Goal: Task Accomplishment & Management: Complete application form

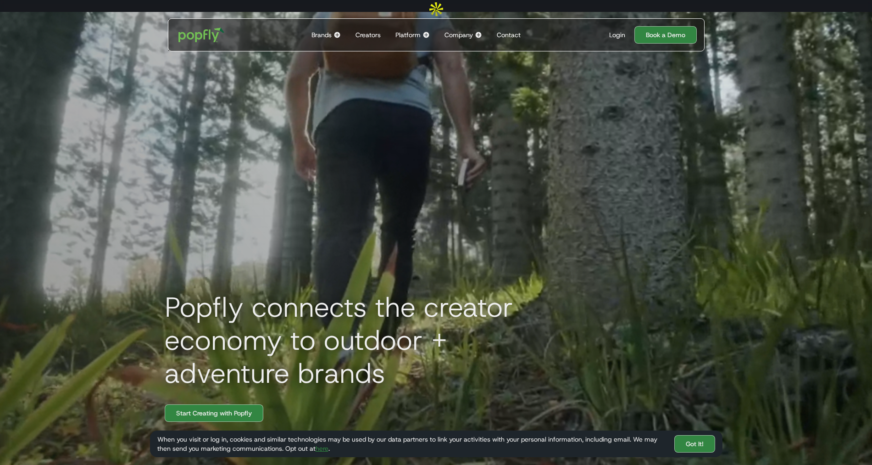
click at [334, 28] on div "Brands Back to main menu Popfly for Brands Connect with creators on the only pl…" at bounding box center [326, 35] width 37 height 32
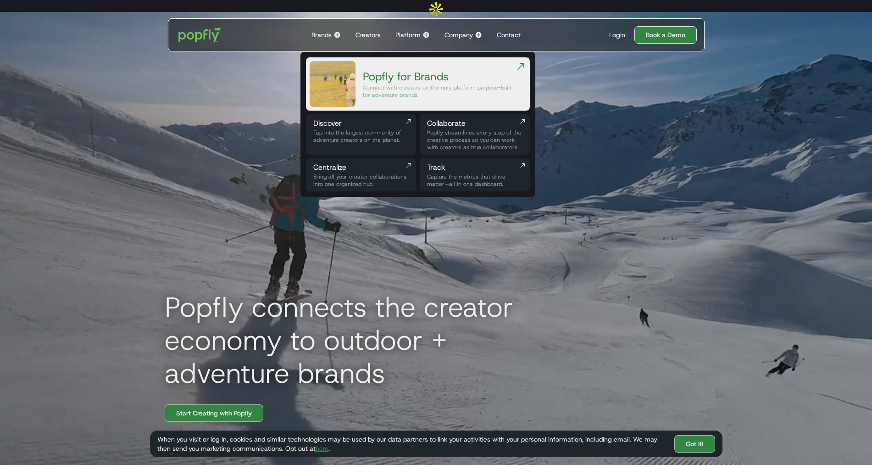
click at [660, 26] on link "Book a Demo" at bounding box center [665, 34] width 62 height 17
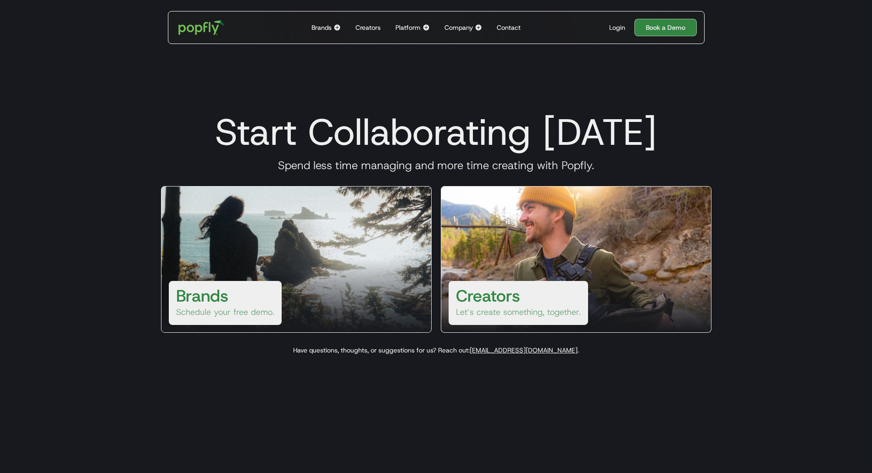
scroll to position [77, 0]
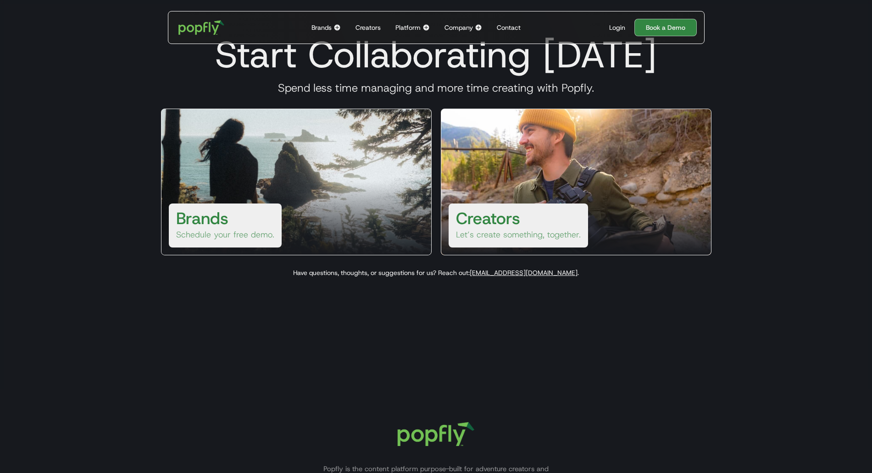
click at [350, 208] on div at bounding box center [296, 218] width 270 height 73
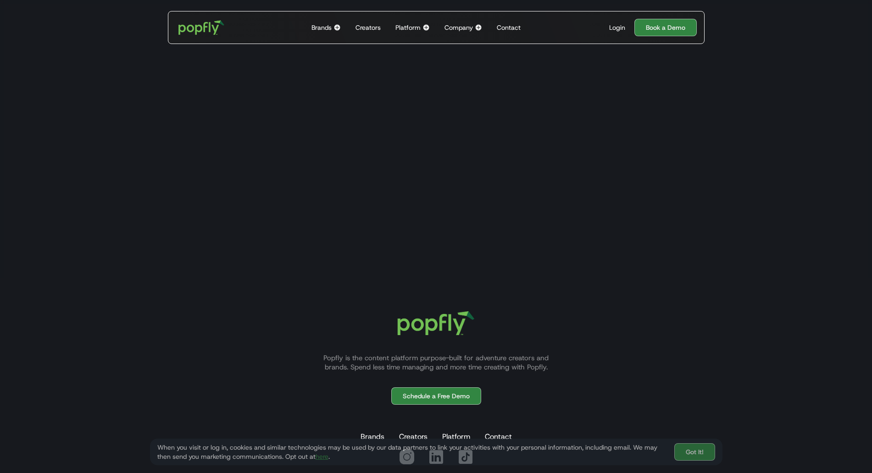
scroll to position [93, 0]
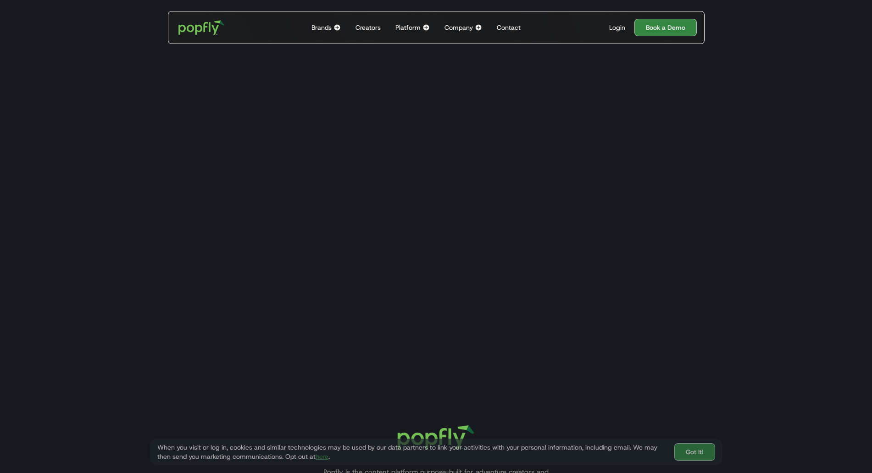
click at [222, 212] on div "Start Collaborating Today Spend less time managing and more time creating with …" at bounding box center [436, 156] width 587 height 228
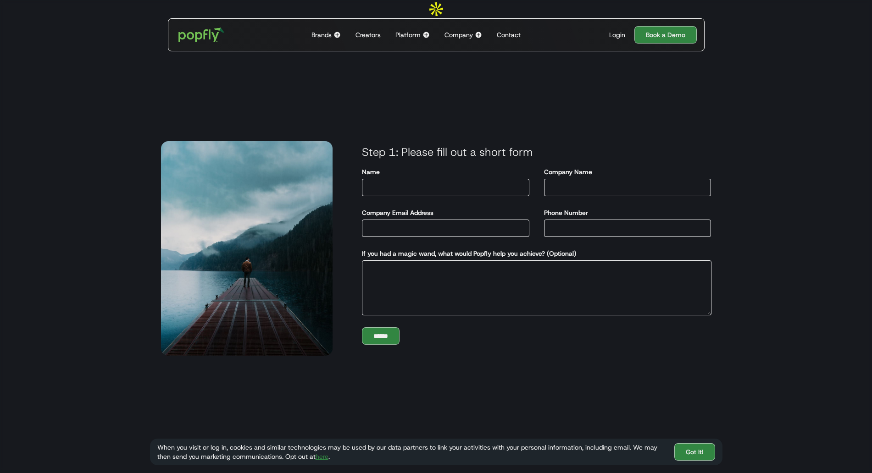
scroll to position [1, 0]
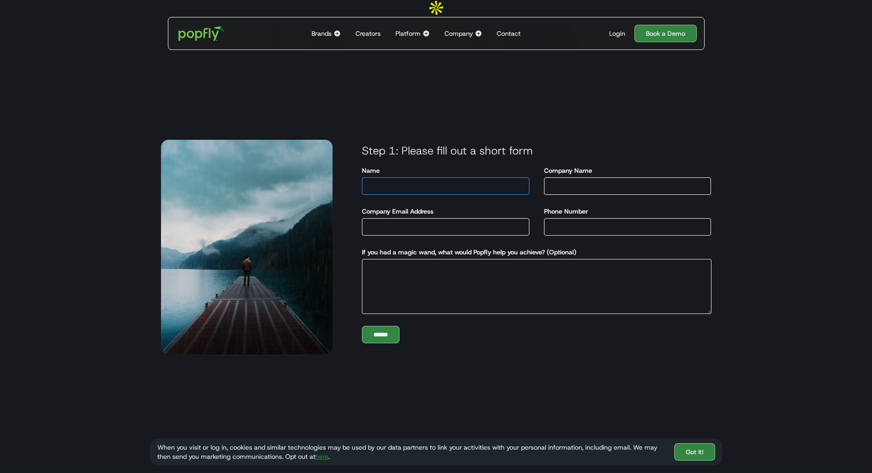
click at [481, 177] on input "Name" at bounding box center [445, 185] width 167 height 17
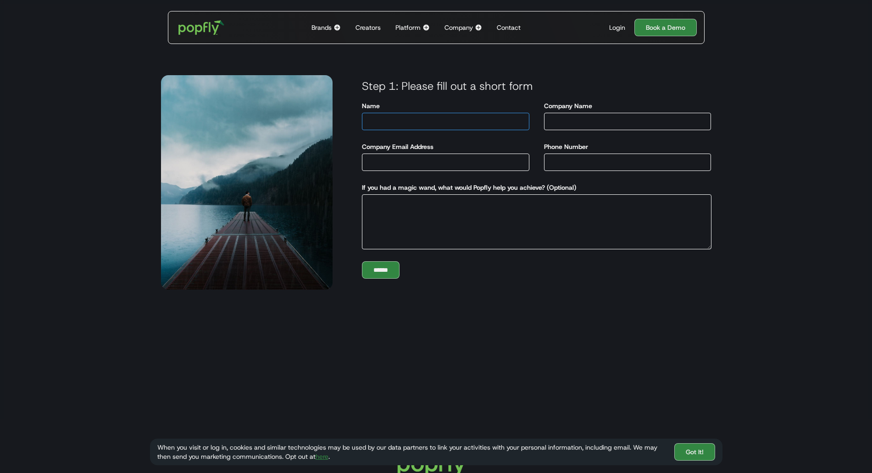
scroll to position [66, 0]
click at [486, 154] on input "Company Email Address" at bounding box center [445, 162] width 167 height 17
click at [567, 154] on input "Phone Number" at bounding box center [627, 162] width 167 height 17
click at [588, 102] on label "Company Name" at bounding box center [568, 106] width 48 height 9
click at [588, 113] on input "Company Name" at bounding box center [627, 121] width 167 height 17
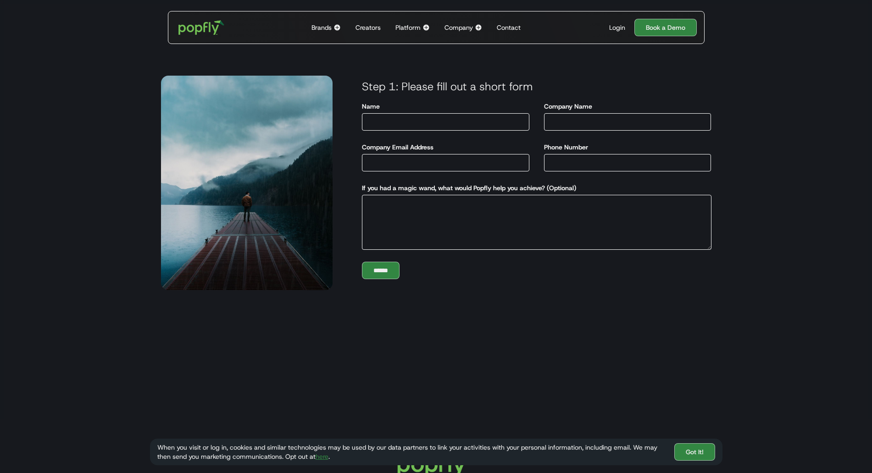
click at [551, 161] on div "Phone Number" at bounding box center [628, 159] width 182 height 41
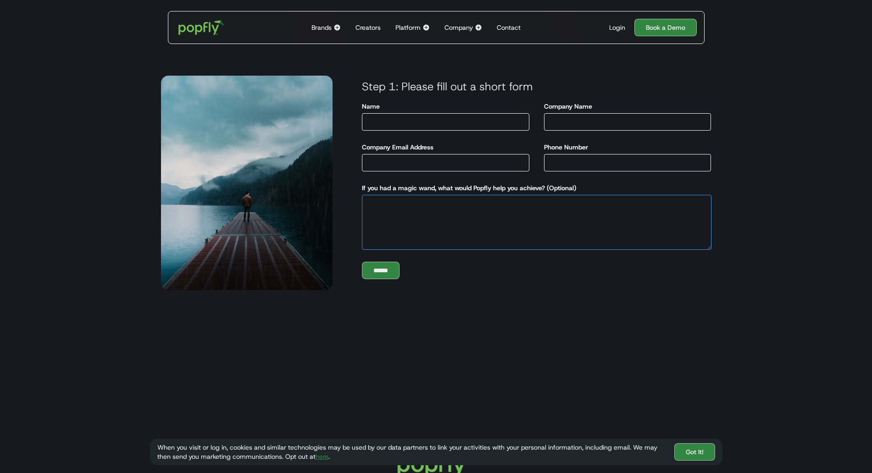
click at [550, 197] on textarea "If you had a magic wand, what would Popfly help you achieve? (Optional)" at bounding box center [536, 222] width 349 height 55
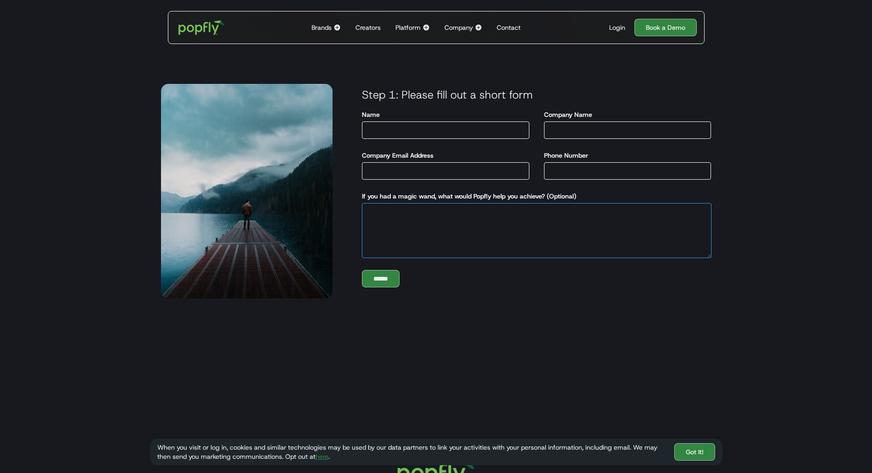
scroll to position [61, 0]
